Goal: Task Accomplishment & Management: Complete application form

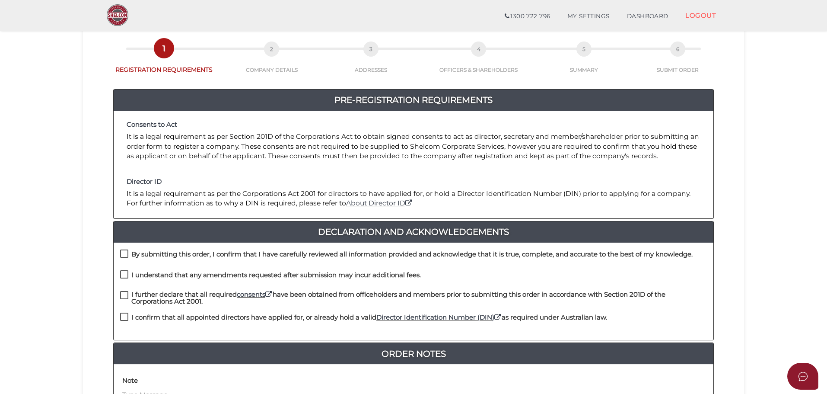
scroll to position [130, 0]
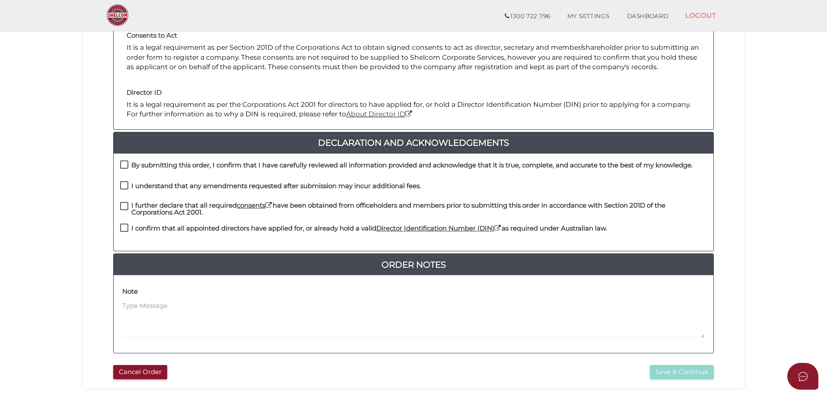
click at [124, 162] on label "By submitting this order, I confirm that I have carefully reviewed all informat…" at bounding box center [406, 167] width 572 height 11
checkbox input "true"
click at [125, 188] on label "I understand that any amendments requested after submission may incur additiona…" at bounding box center [270, 187] width 301 height 11
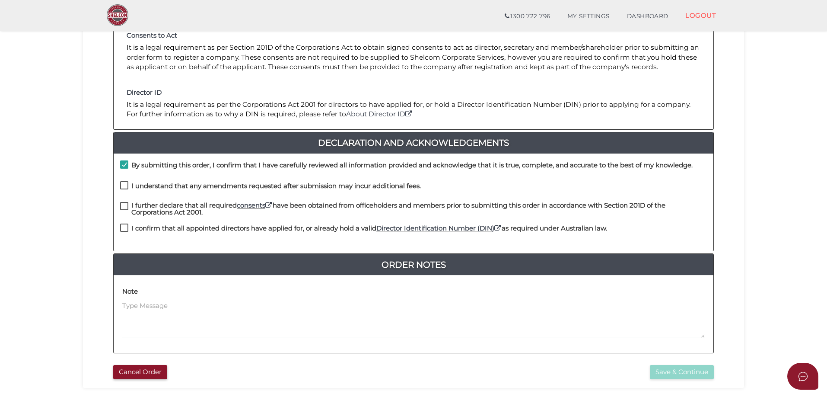
checkbox input "true"
click at [123, 203] on label "I further declare that all required consents have been obtained from officehold…" at bounding box center [413, 207] width 587 height 11
checkbox input "true"
click at [128, 227] on label "I confirm that all appointed directors have applied for, or already hold a vali…" at bounding box center [363, 230] width 487 height 11
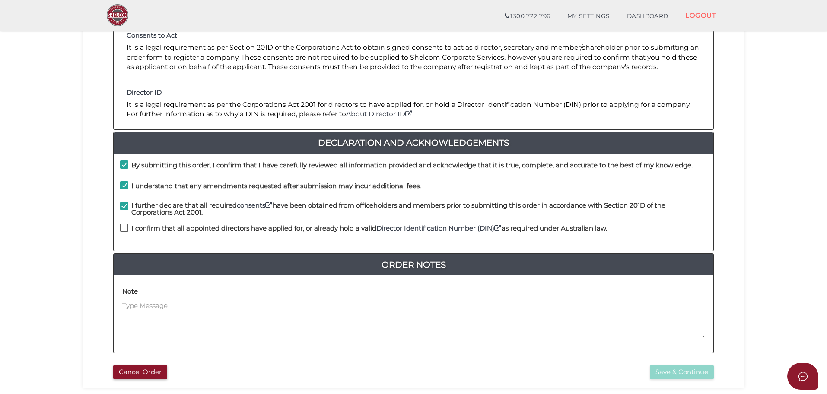
checkbox input "true"
click at [654, 370] on button "Save & Continue" at bounding box center [682, 372] width 64 height 14
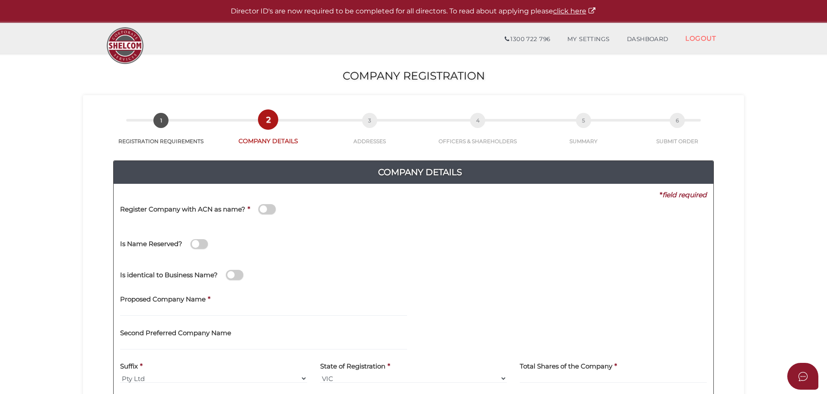
click at [147, 305] on label "Proposed Company Name" at bounding box center [163, 298] width 86 height 18
click at [146, 307] on input "text" at bounding box center [263, 311] width 287 height 10
type input "s"
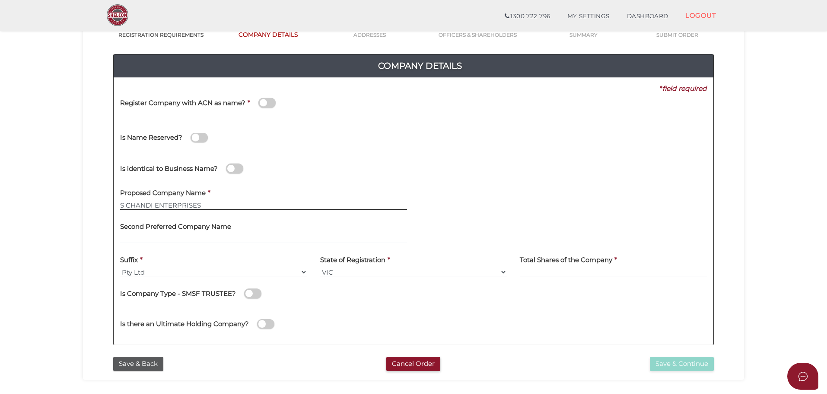
scroll to position [173, 0]
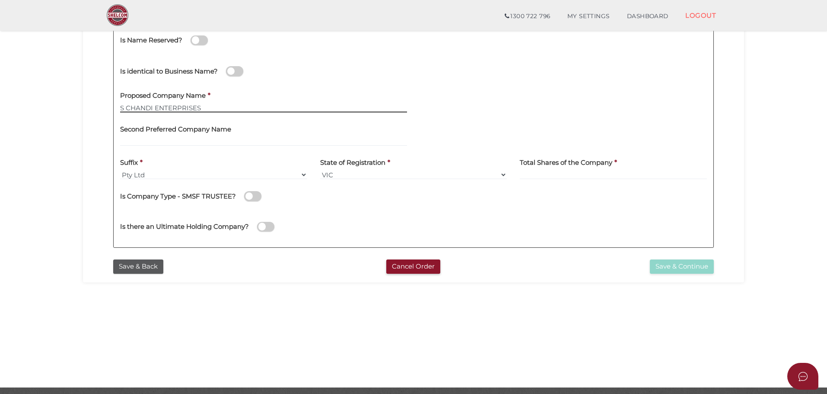
type input "S CHANDI ENTERPRISES"
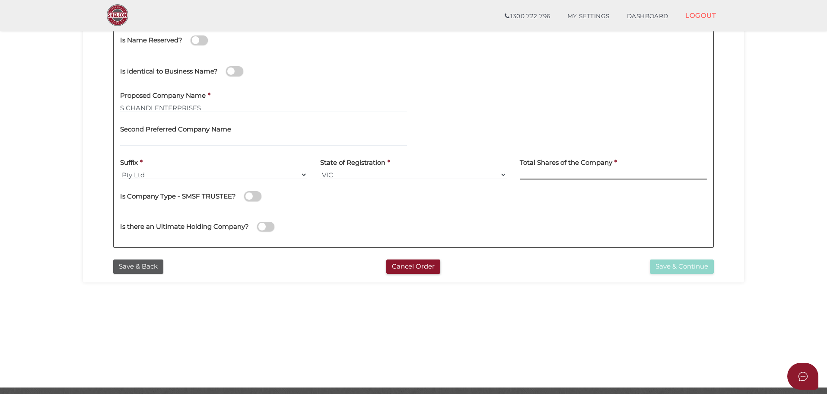
click at [538, 175] on input at bounding box center [613, 175] width 187 height 10
type input "100"
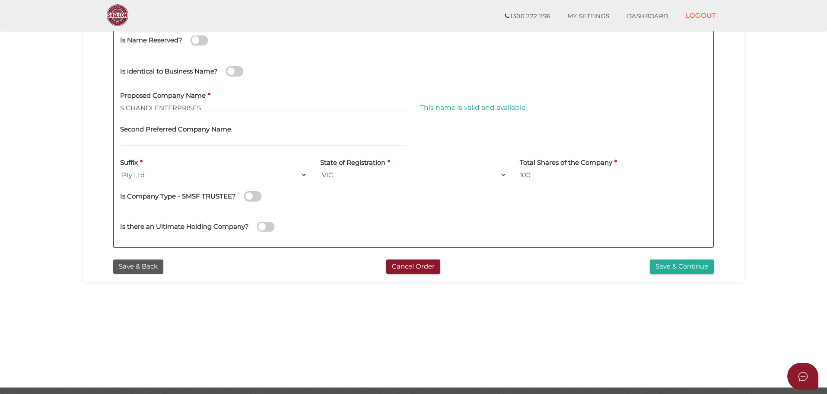
click at [492, 230] on div "Is there an Ultimate Holding Company?" at bounding box center [414, 225] width 600 height 31
click at [673, 264] on button "Save & Continue" at bounding box center [682, 266] width 64 height 14
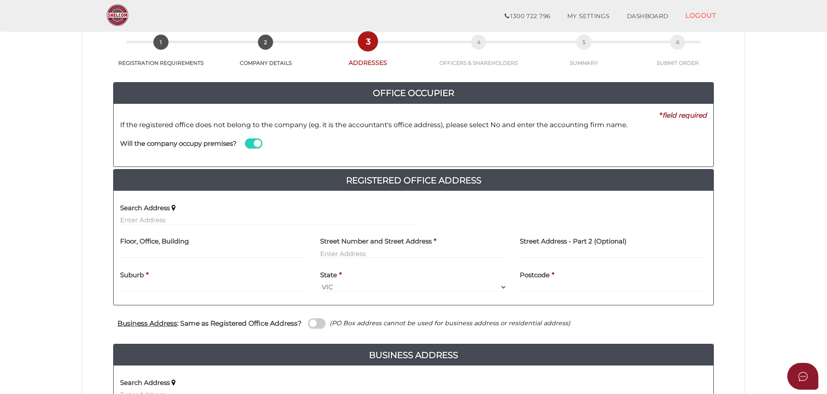
scroll to position [130, 0]
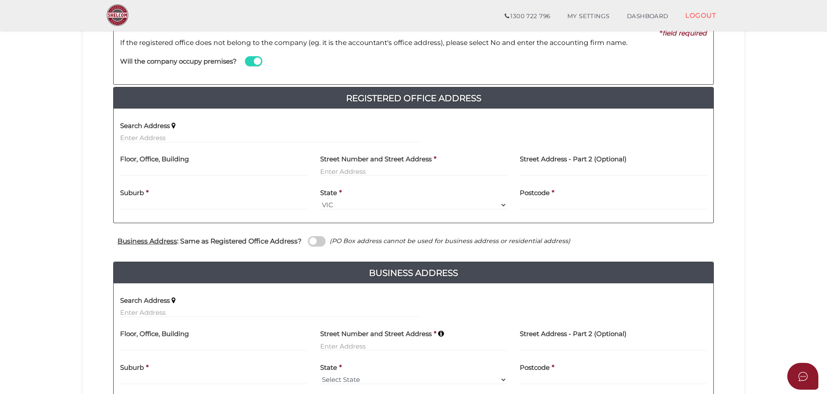
click at [131, 145] on div "Search Address" at bounding box center [270, 132] width 313 height 34
click at [133, 136] on input "text" at bounding box center [270, 138] width 300 height 10
click at [194, 131] on div "Search Address" at bounding box center [270, 128] width 300 height 27
click at [187, 136] on input "text" at bounding box center [270, 138] width 300 height 10
paste input "10 ALLARA DR"
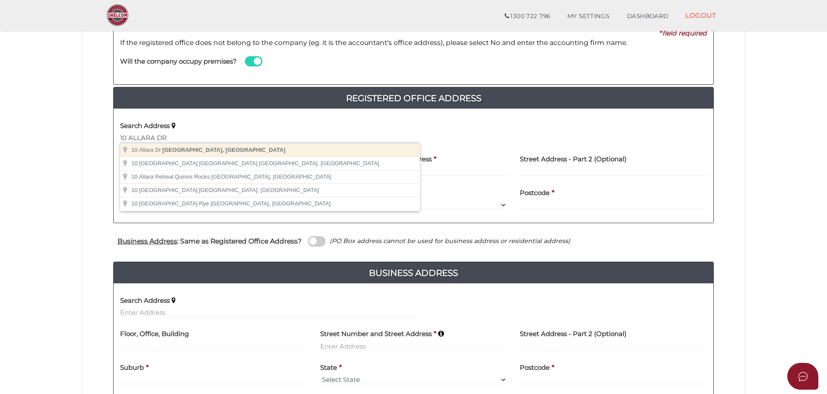
type input "10 Allara Dr, Hampton Park VIC, Australia"
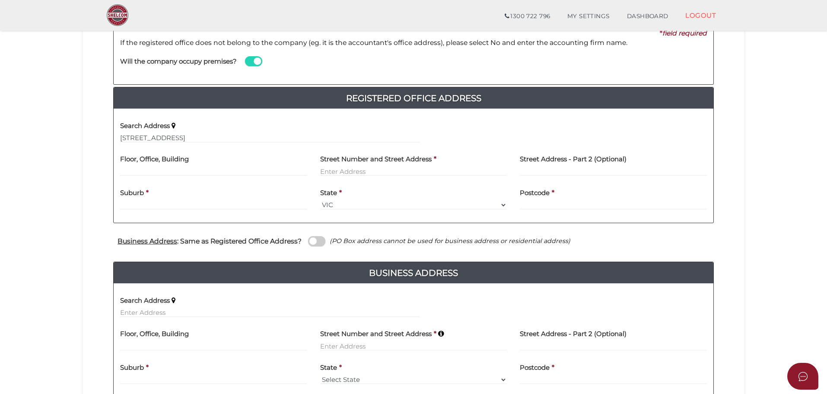
type input "10 Allara Drive"
type input "Hampton Park"
select select "VIC"
type input "3976"
click at [165, 139] on input "text" at bounding box center [270, 138] width 300 height 10
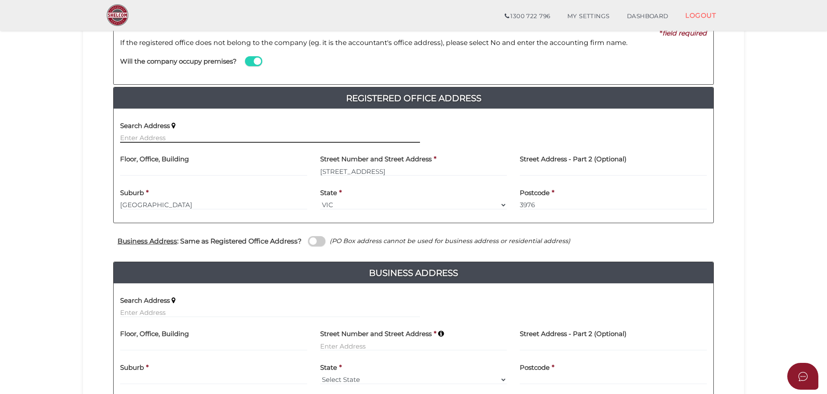
paste input "G07 /660"
click at [159, 139] on input "G07 /660" at bounding box center [270, 138] width 300 height 10
paste input "blackburn"
click at [200, 130] on div "Search Address G07 /660 blackburn" at bounding box center [270, 128] width 300 height 27
click at [185, 136] on input "G07 /660 blackburn" at bounding box center [270, 138] width 300 height 10
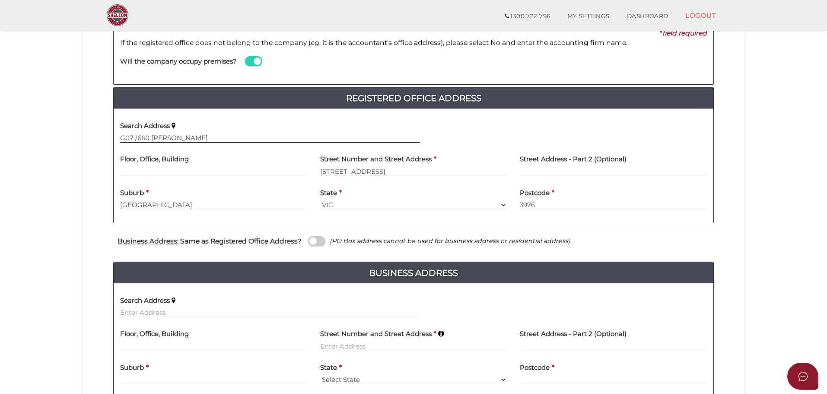
click at [195, 135] on input "G07 /660 blackburn" at bounding box center [270, 138] width 300 height 10
paste input "road"
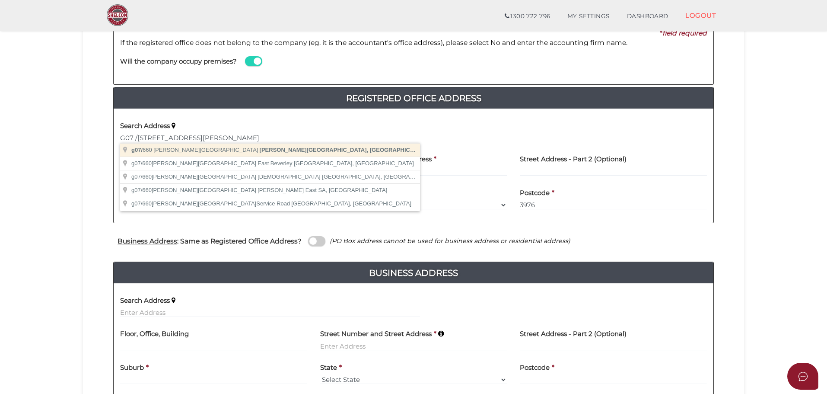
type input "g07/660 Blackburn Road, Clayton VIC, Australia"
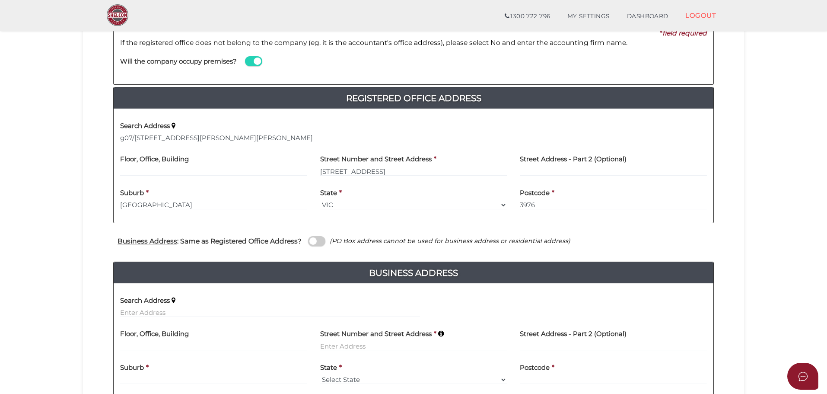
drag, startPoint x: 189, startPoint y: 149, endPoint x: 188, endPoint y: 159, distance: 9.9
type input "g07"
type input "[STREET_ADDRESS][PERSON_NAME]"
type input "[PERSON_NAME]"
select select "VIC"
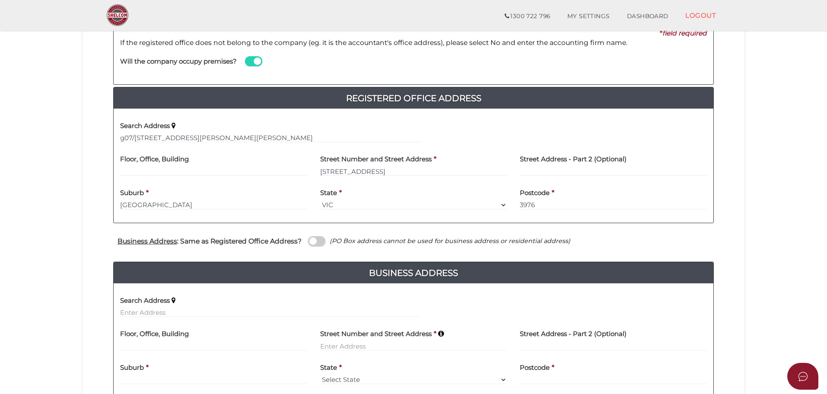
type input "3168"
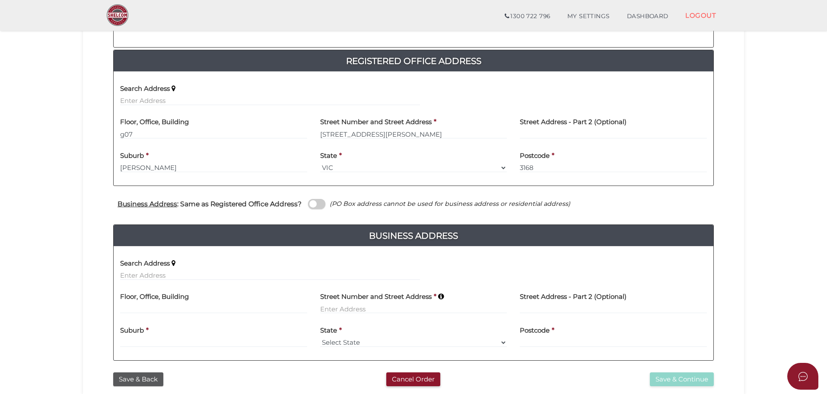
scroll to position [216, 0]
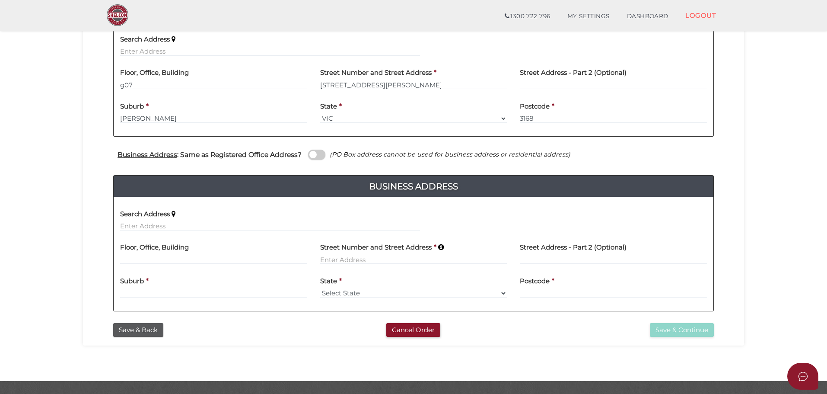
click at [314, 156] on span at bounding box center [316, 154] width 17 height 10
click at [0, 0] on input "checkbox" at bounding box center [0, 0] width 0 height 0
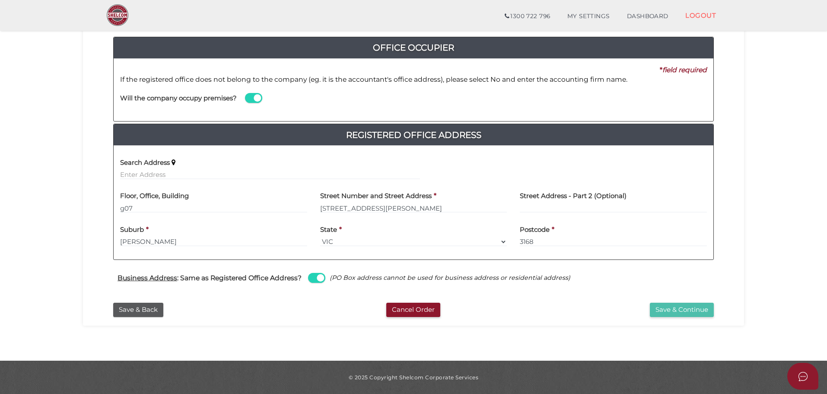
click at [681, 311] on button "Save & Continue" at bounding box center [682, 309] width 64 height 14
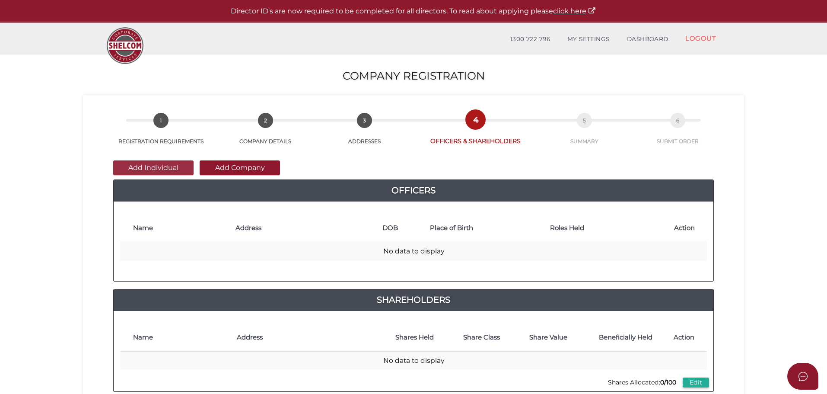
click at [157, 166] on button "Add Individual" at bounding box center [153, 167] width 80 height 15
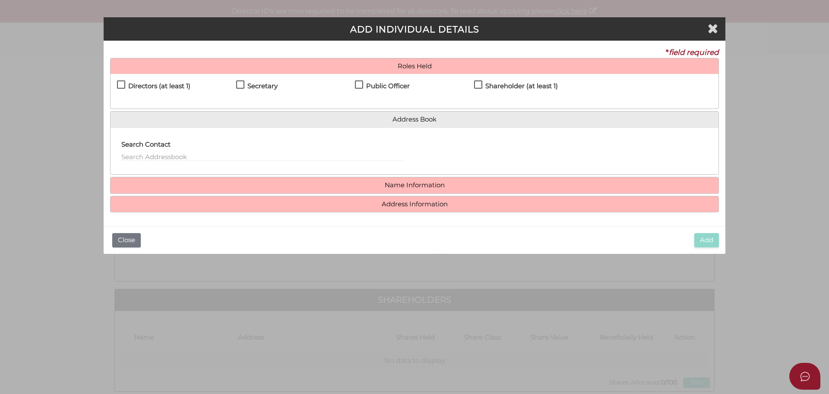
click at [122, 88] on label "Directors (at least 1)" at bounding box center [153, 88] width 73 height 11
checkbox input "true"
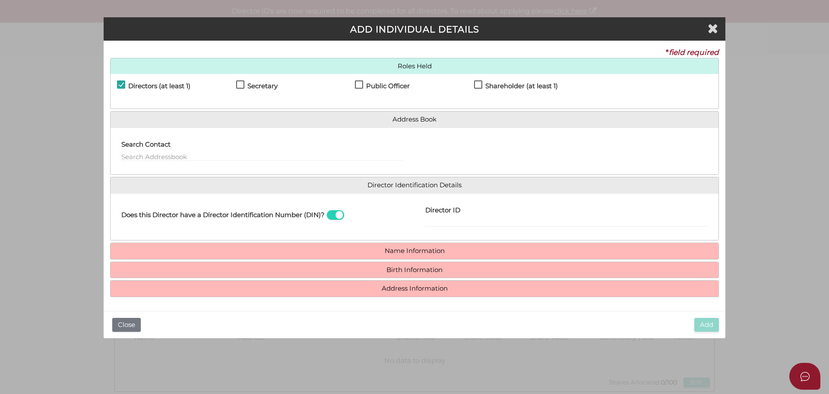
click at [242, 88] on label "Secretary" at bounding box center [256, 88] width 41 height 11
checkbox input "true"
click at [359, 87] on label "Public Officer" at bounding box center [382, 88] width 55 height 11
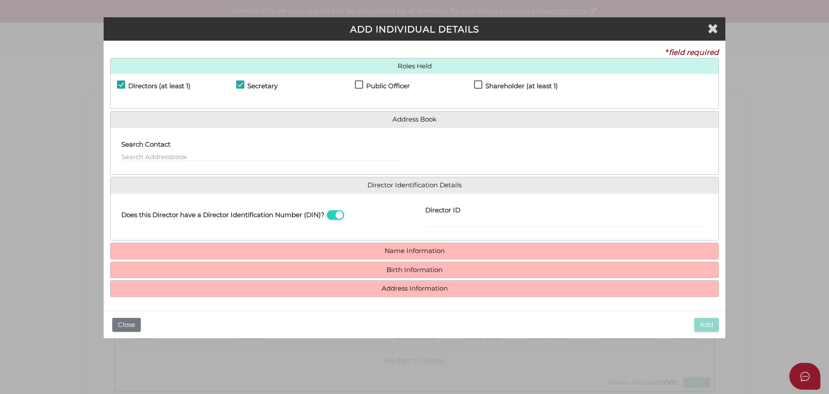
checkbox input "true"
drag, startPoint x: 478, startPoint y: 83, endPoint x: 469, endPoint y: 95, distance: 15.1
click at [479, 83] on label "Shareholder (at least 1)" at bounding box center [516, 88] width 84 height 11
checkbox input "true"
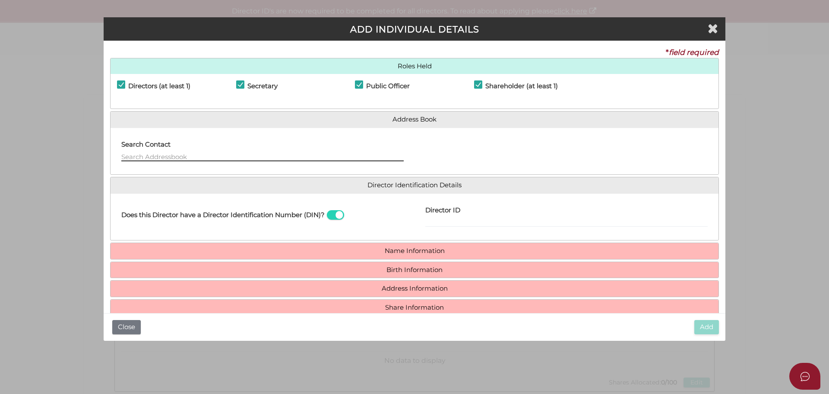
click at [165, 154] on input "text" at bounding box center [262, 157] width 282 height 10
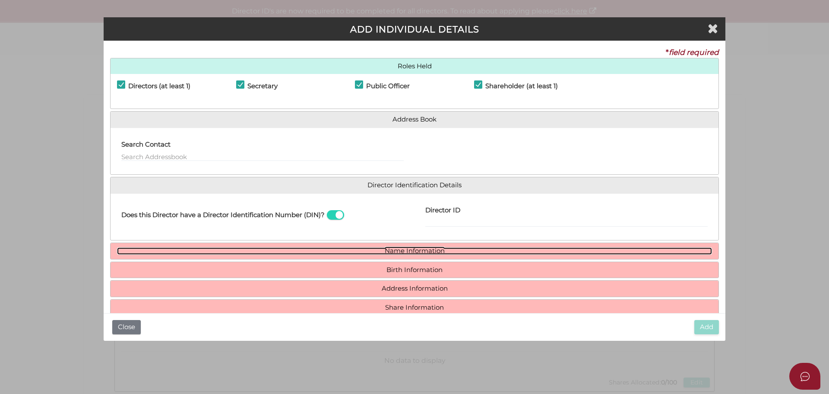
click at [382, 254] on link "Name Information" at bounding box center [414, 250] width 595 height 7
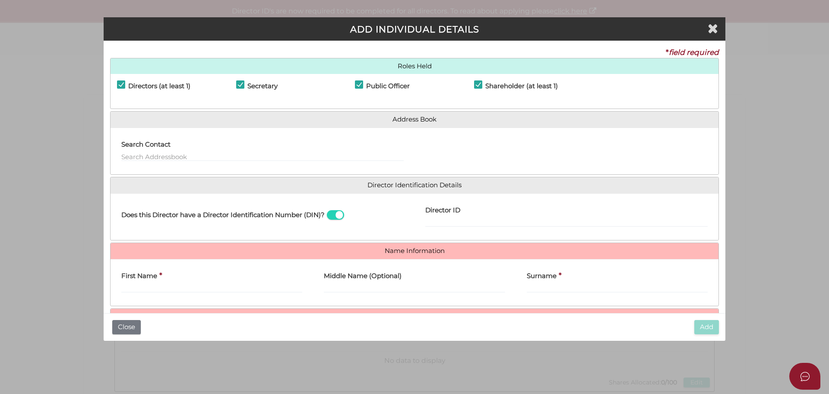
click at [161, 275] on b "*" at bounding box center [160, 274] width 3 height 9
click at [154, 281] on label "First Name" at bounding box center [139, 275] width 36 height 18
click at [154, 283] on input "First Name" at bounding box center [211, 288] width 181 height 10
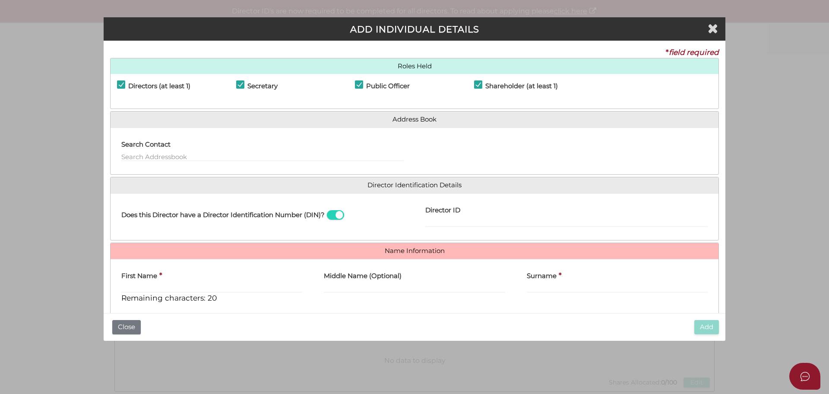
click at [167, 280] on div "First Name * Remaining characters: 20" at bounding box center [211, 285] width 181 height 38
click at [164, 289] on input "First Name" at bounding box center [211, 288] width 181 height 10
paste input "UPKAR"
type input "UPKAR"
click at [528, 288] on input "Surname" at bounding box center [617, 288] width 181 height 10
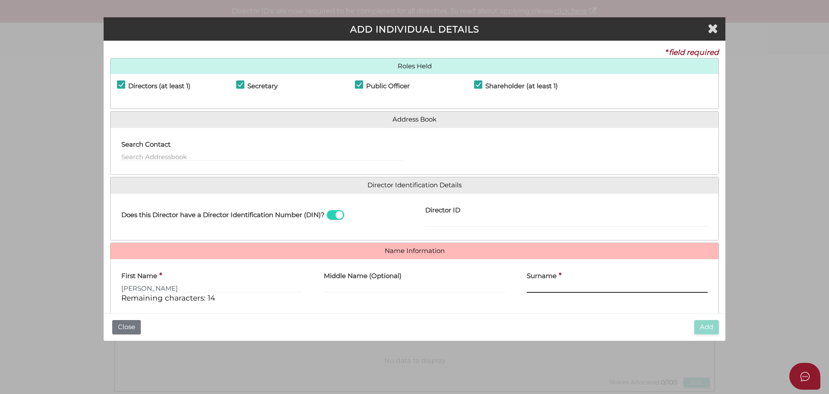
click at [543, 290] on input "Surname" at bounding box center [617, 288] width 181 height 10
click at [527, 286] on input "Surname" at bounding box center [617, 288] width 181 height 10
paste input "SINGH"
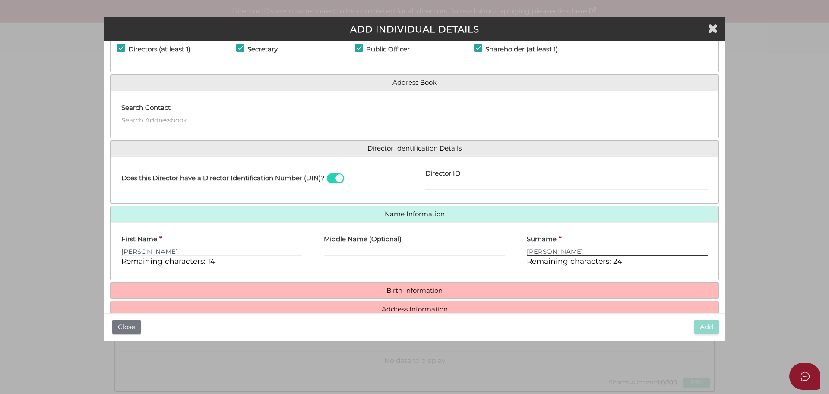
scroll to position [74, 0]
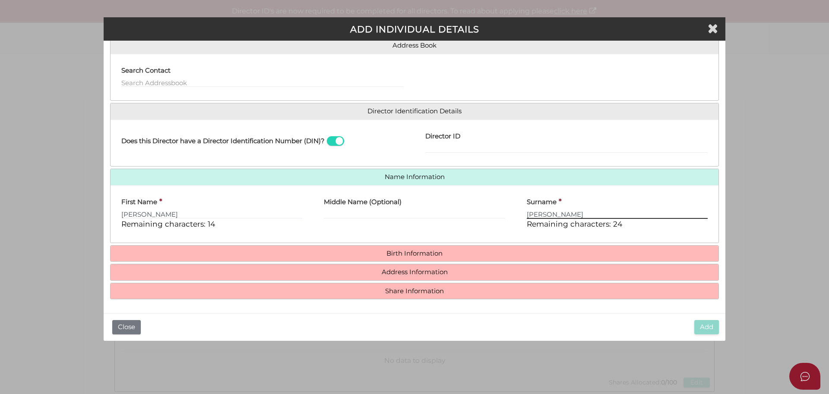
type input "SINGH"
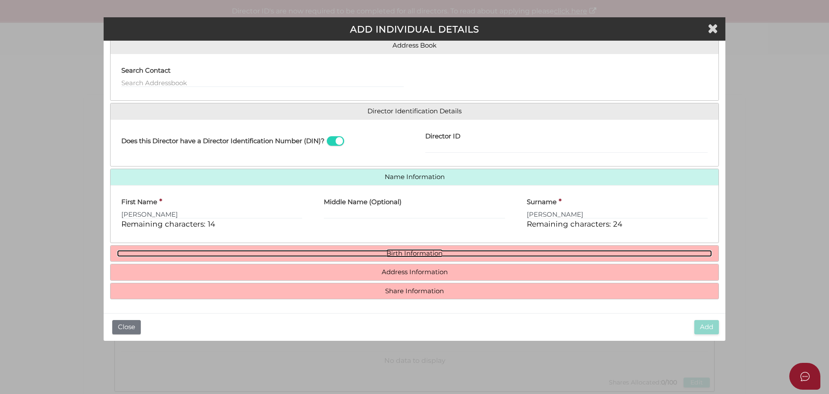
click at [425, 252] on link "Birth Information" at bounding box center [414, 253] width 595 height 7
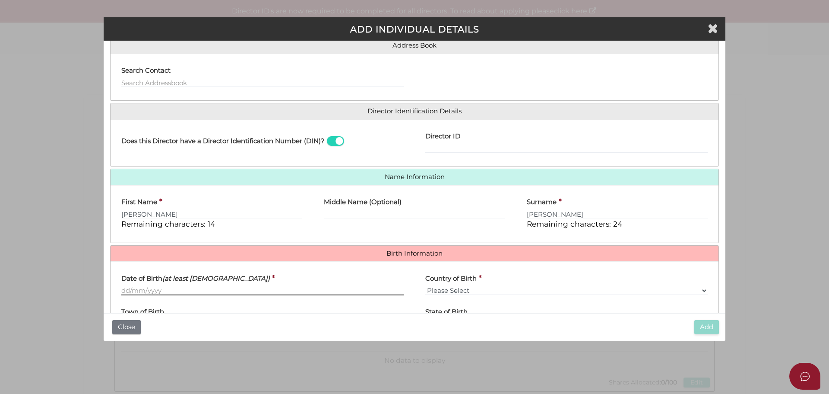
click at [212, 293] on input "Date of Birth (at least 18 years old)" at bounding box center [262, 291] width 282 height 10
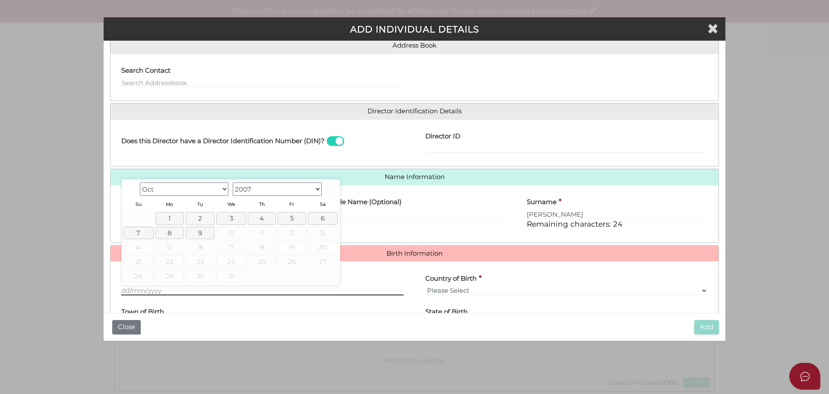
paste input "[DATE]"
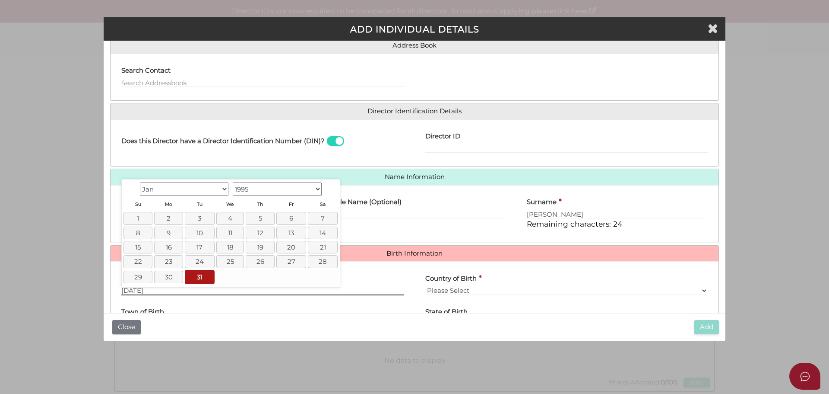
type input "[DATE]"
click at [459, 291] on select "Please Select v Australia Afghanistan Albania Algeria American Samoa Andorra An…" at bounding box center [566, 291] width 282 height 10
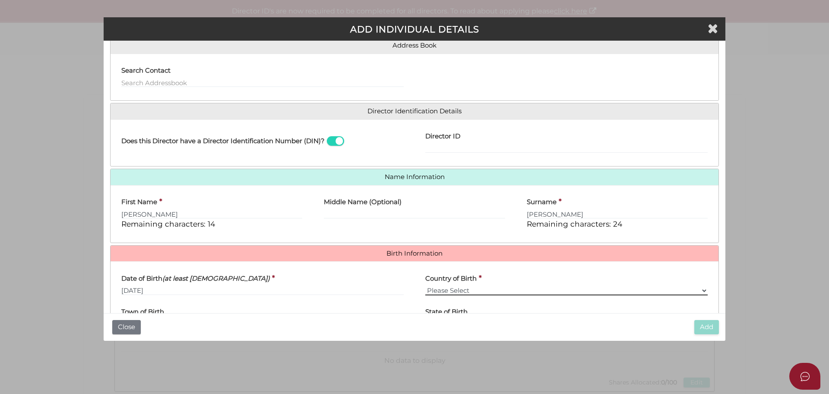
select select "[GEOGRAPHIC_DATA]"
click at [425, 286] on select "Please Select v Australia Afghanistan Albania Algeria American Samoa Andorra An…" at bounding box center [566, 291] width 282 height 10
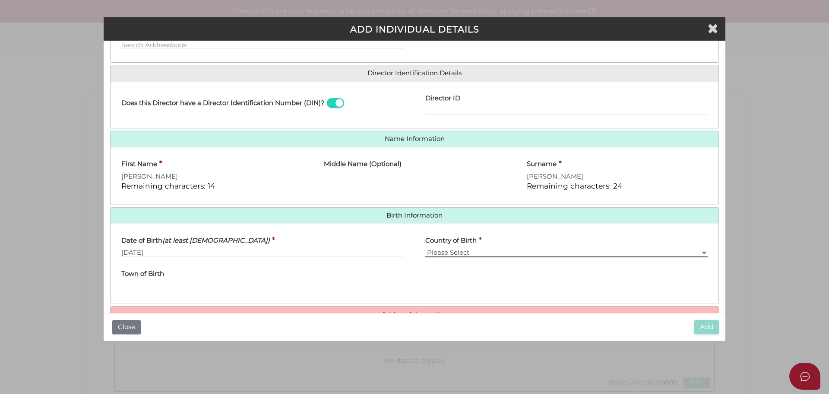
scroll to position [154, 0]
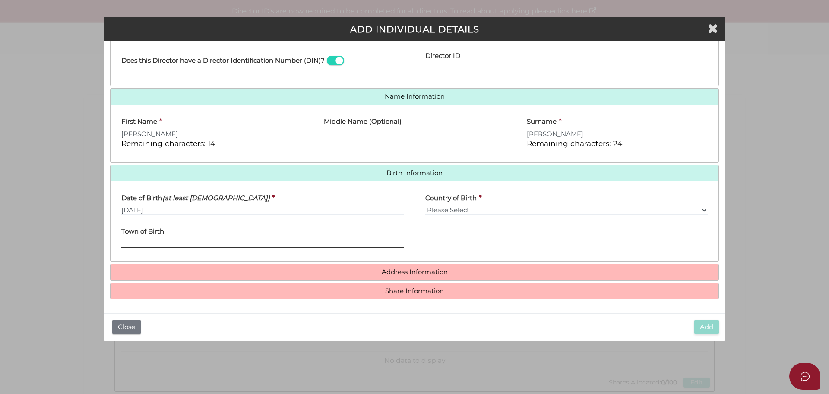
click at [164, 241] on input "Town of Birth" at bounding box center [262, 243] width 282 height 10
type input "punjab"
click at [437, 277] on h4 "Address Information" at bounding box center [415, 272] width 608 height 16
click at [207, 266] on h4 "Address Information" at bounding box center [415, 272] width 608 height 16
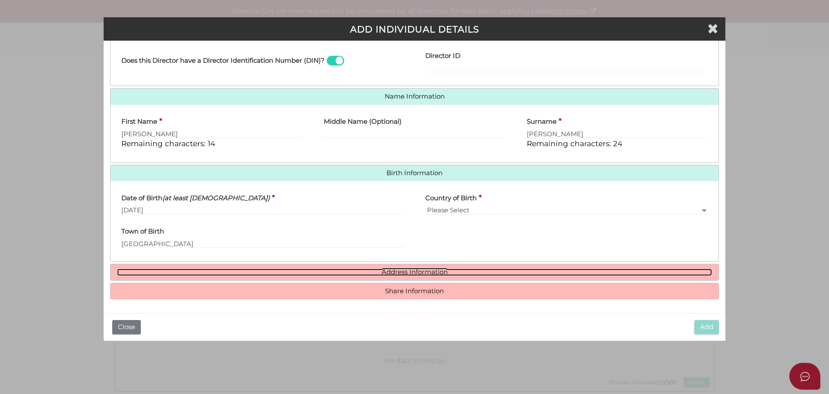
click at [409, 274] on link "Address Information" at bounding box center [414, 271] width 595 height 7
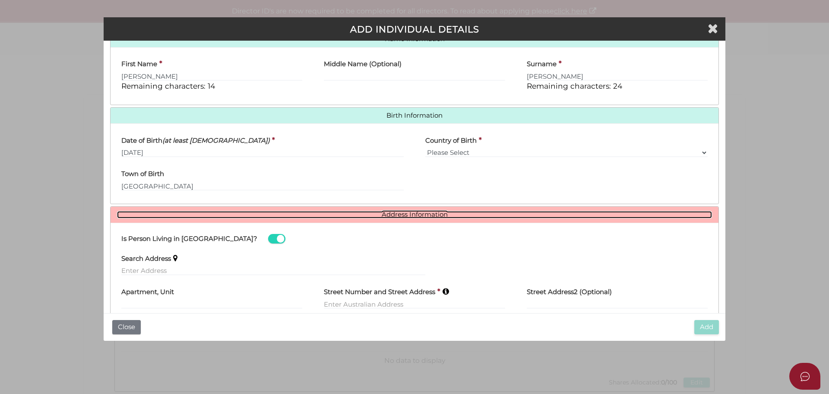
scroll to position [284, 0]
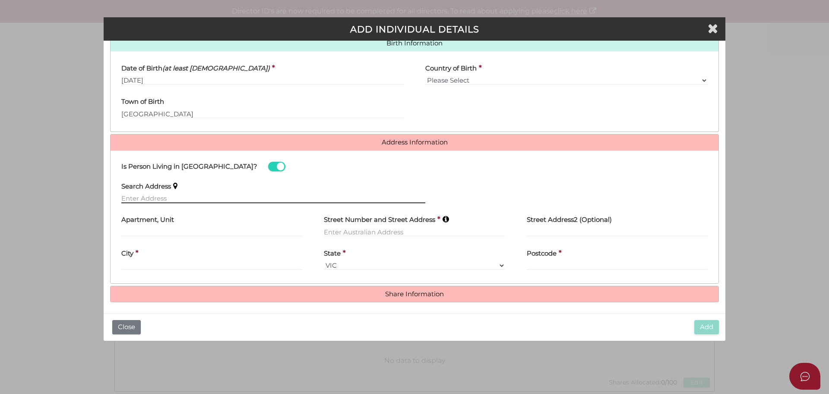
click at [197, 197] on input "text" at bounding box center [273, 199] width 304 height 10
paste input "G07 /660 blackburn road notting hill 3168"
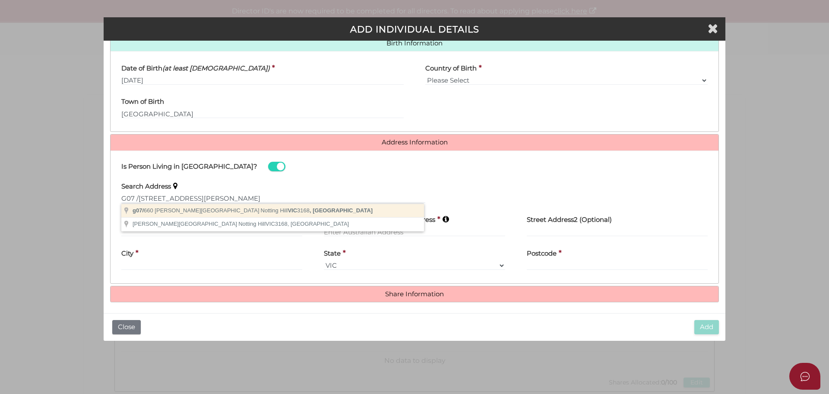
type input "g07/660 Blackburn Road, Notting Hill VIC 3168, Australia"
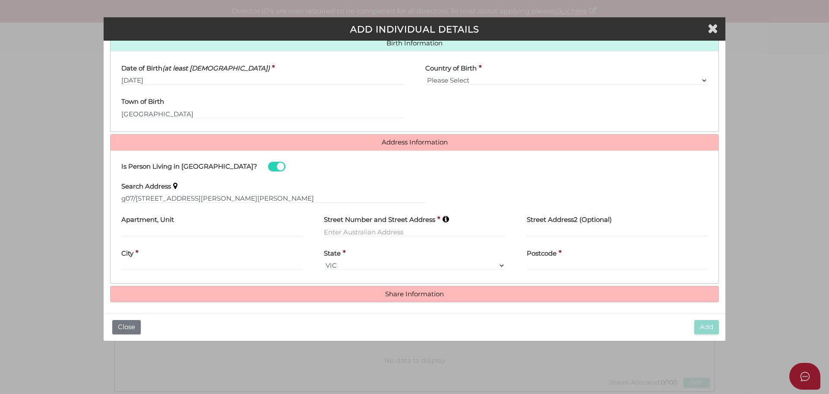
type input "g07"
type input "[STREET_ADDRESS][PERSON_NAME]"
type input "[PERSON_NAME]"
select select "VIC"
type input "3168"
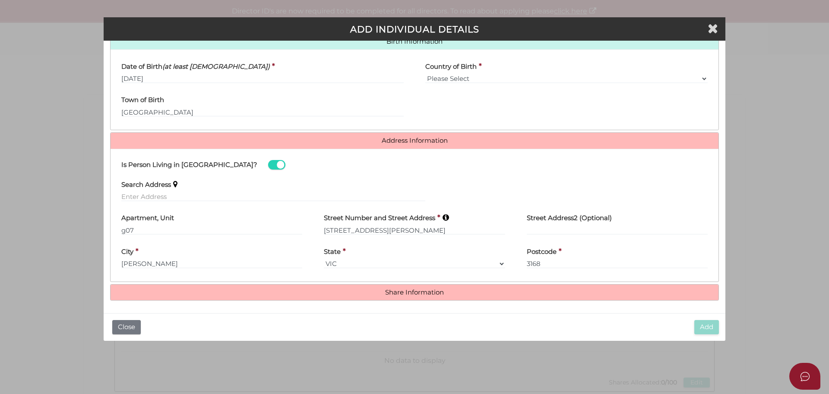
scroll to position [287, 0]
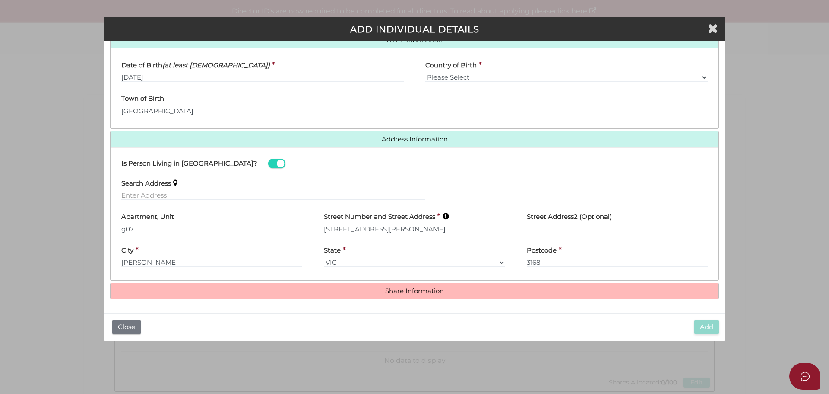
click at [468, 295] on h4 "Share Information" at bounding box center [415, 291] width 608 height 16
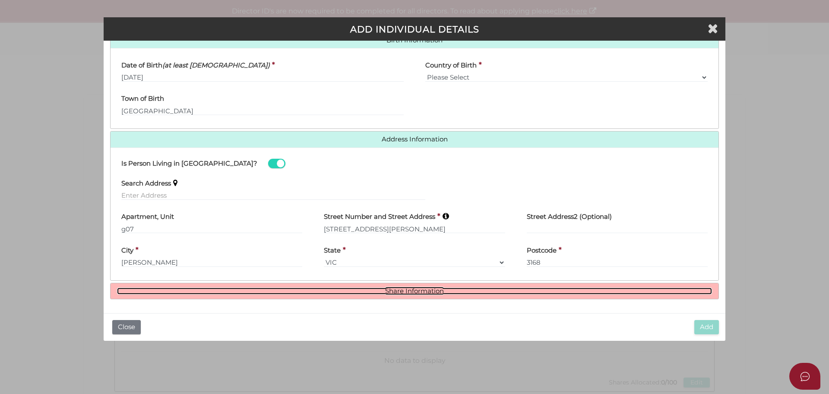
click at [424, 290] on link "Share Information" at bounding box center [414, 290] width 595 height 7
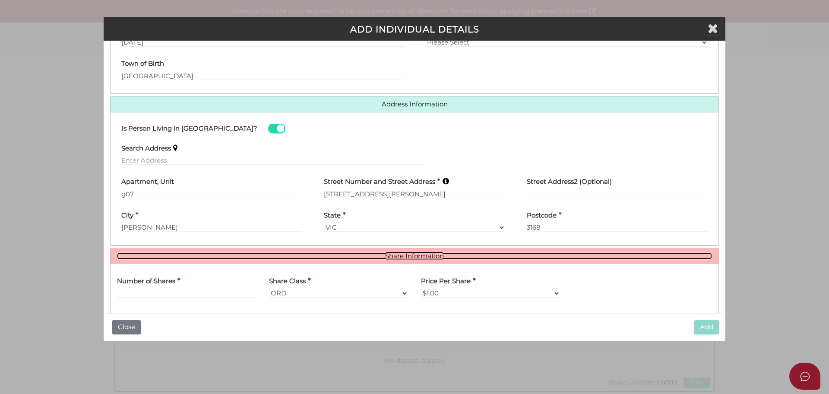
scroll to position [392, 0]
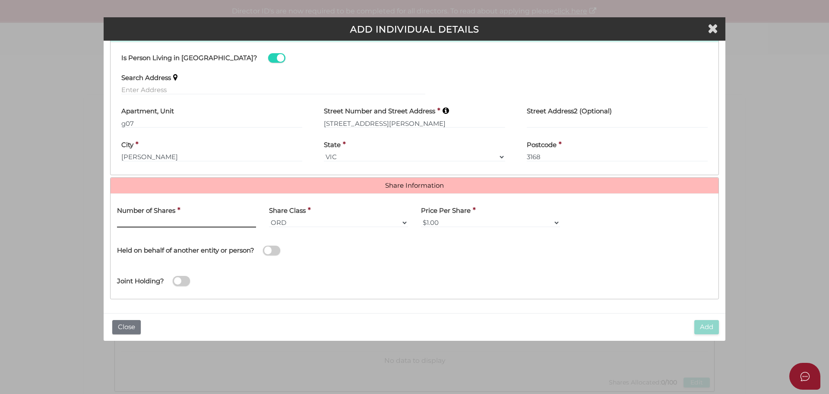
click at [194, 227] on input "text" at bounding box center [186, 223] width 139 height 10
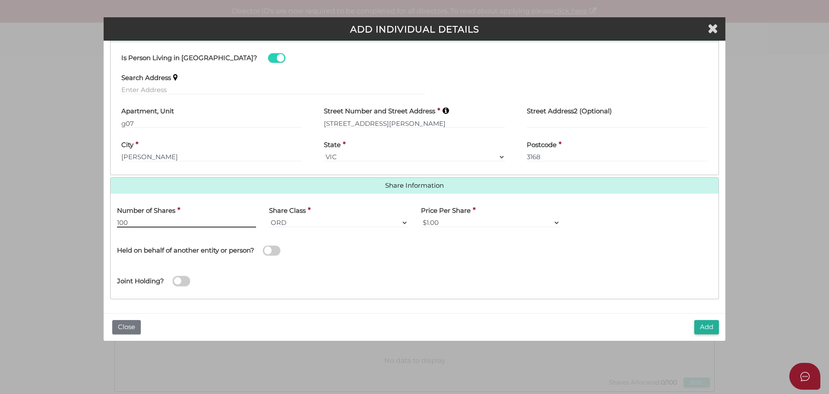
type input "100"
click at [307, 246] on div "Held on behalf of another entity or person?" at bounding box center [262, 246] width 291 height 24
click at [715, 324] on button "Add" at bounding box center [707, 327] width 25 height 14
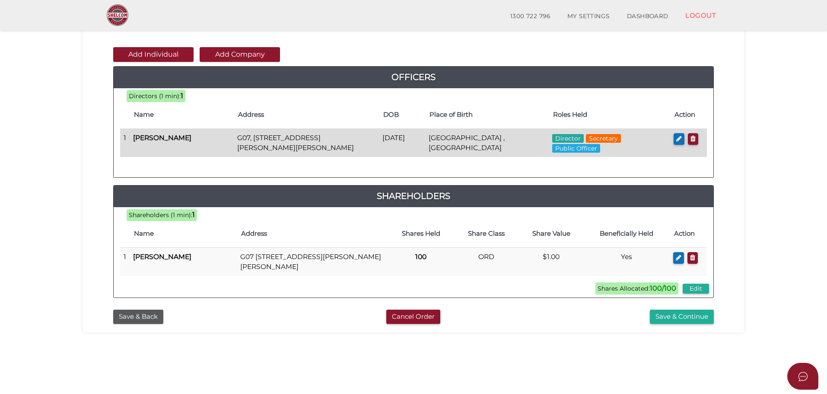
scroll to position [86, 0]
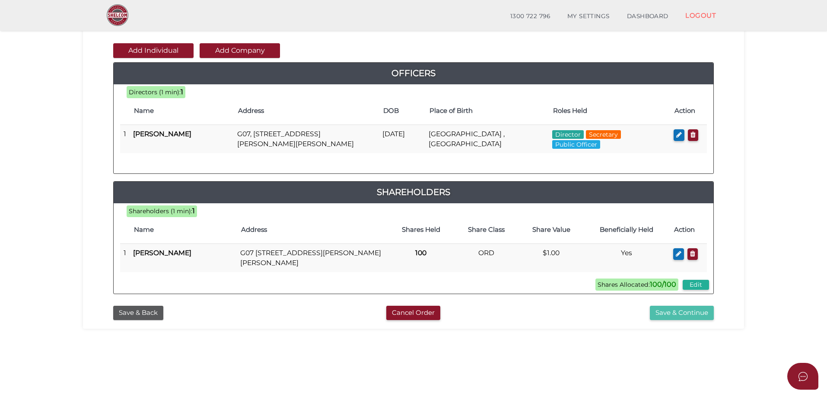
click at [663, 310] on button "Save & Continue" at bounding box center [682, 312] width 64 height 14
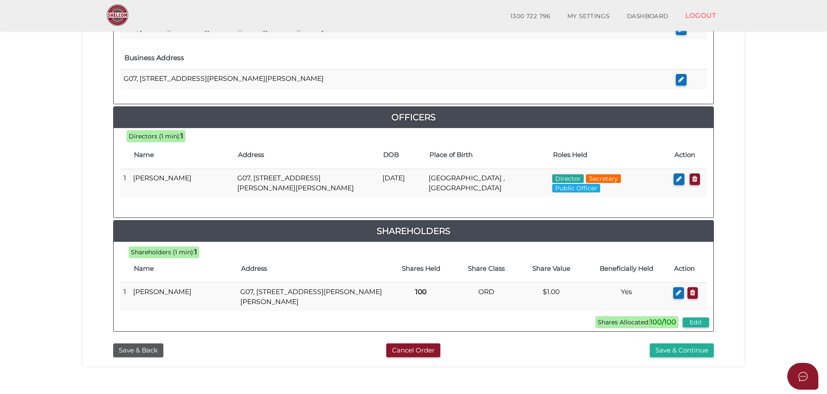
scroll to position [346, 0]
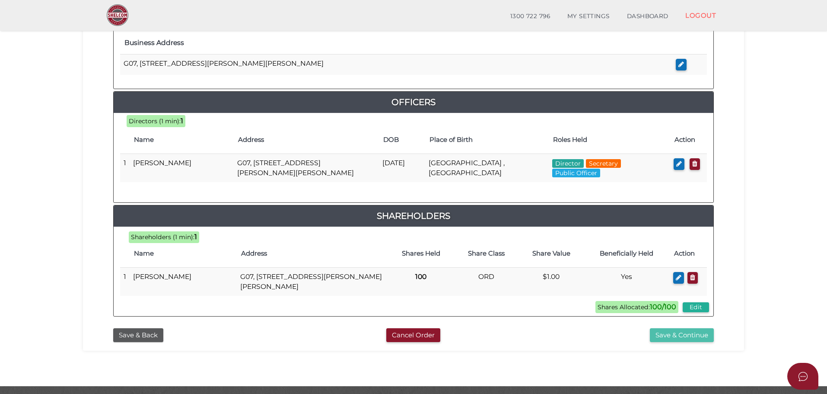
click at [650, 339] on button "Save & Continue" at bounding box center [682, 335] width 64 height 14
click at [656, 335] on button "Save & Continue" at bounding box center [682, 335] width 64 height 14
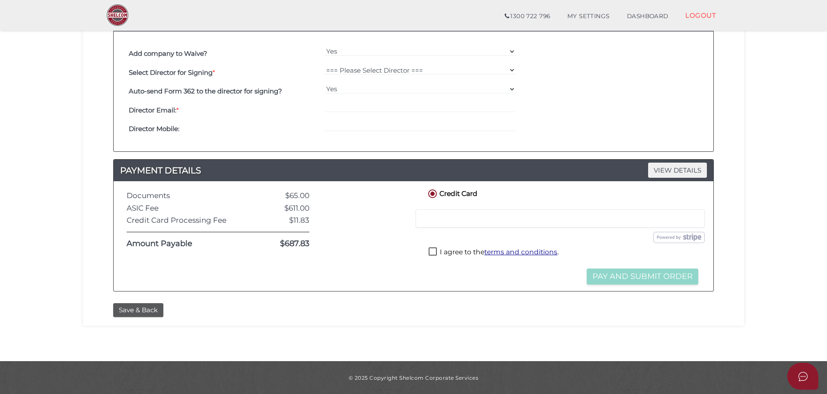
scroll to position [265, 0]
click at [434, 252] on label "I agree to the terms and conditions ." at bounding box center [493, 252] width 130 height 11
checkbox input "true"
click at [634, 272] on button "Pay and Submit Order" at bounding box center [642, 276] width 111 height 16
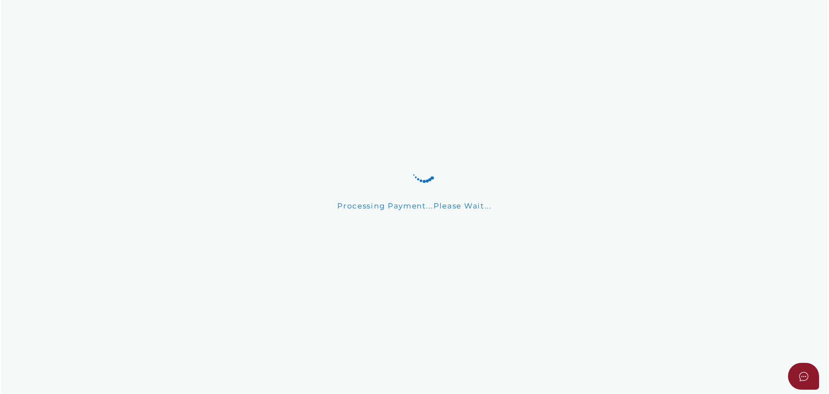
scroll to position [0, 0]
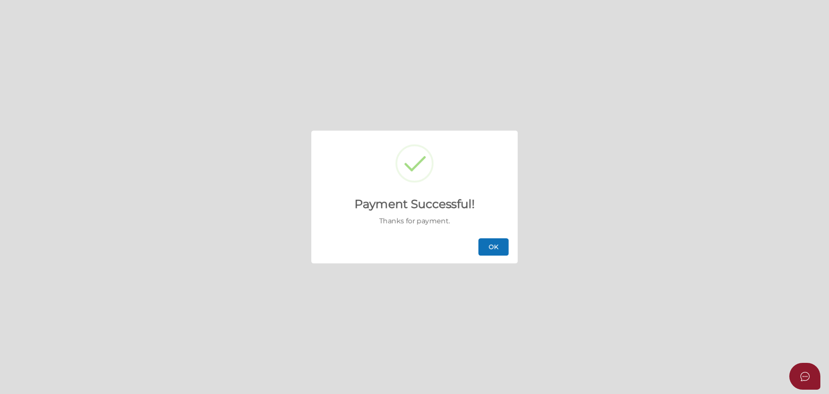
click at [496, 238] on button "OK" at bounding box center [494, 246] width 30 height 17
